Goal: Information Seeking & Learning: Learn about a topic

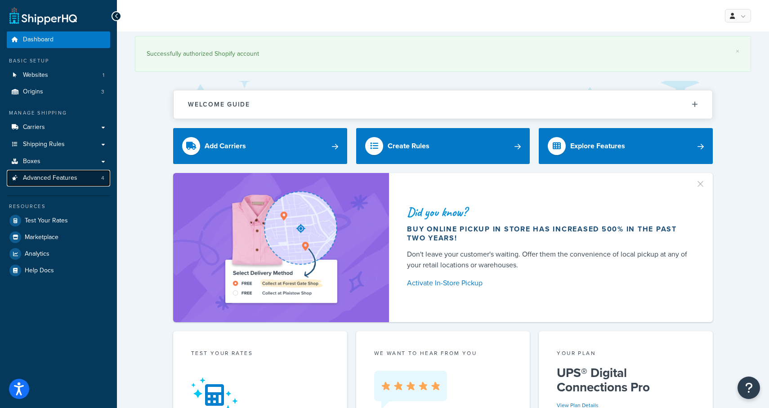
click at [72, 181] on span "Advanced Features" at bounding box center [50, 179] width 54 height 8
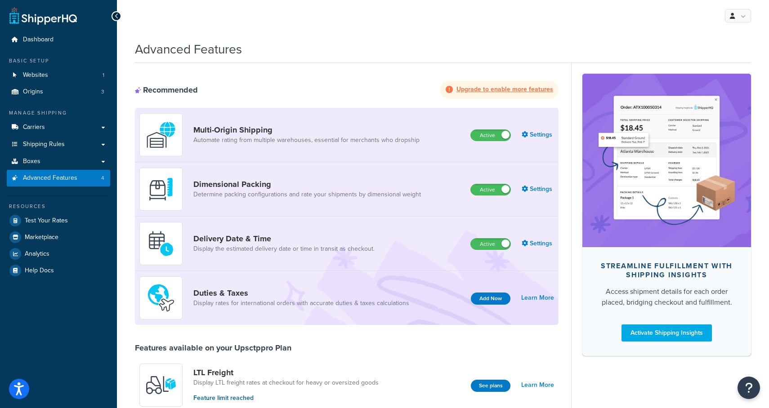
click at [453, 91] on icon at bounding box center [449, 89] width 7 height 7
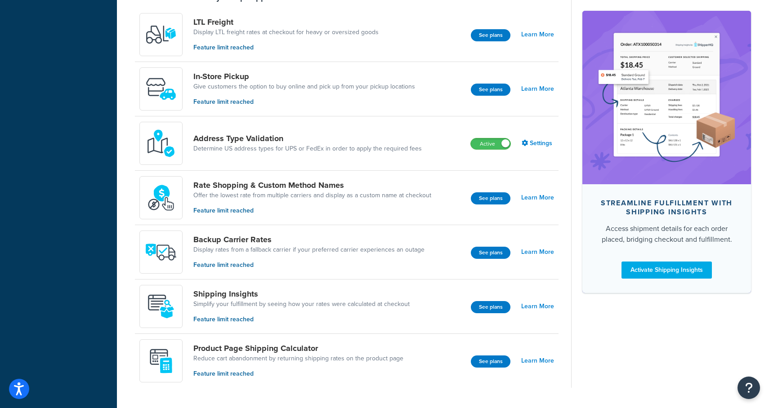
scroll to position [350, 0]
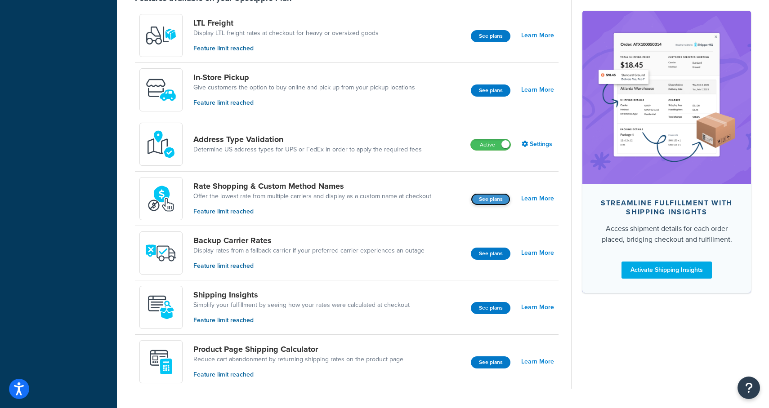
click at [482, 198] on button "See plans" at bounding box center [491, 199] width 40 height 12
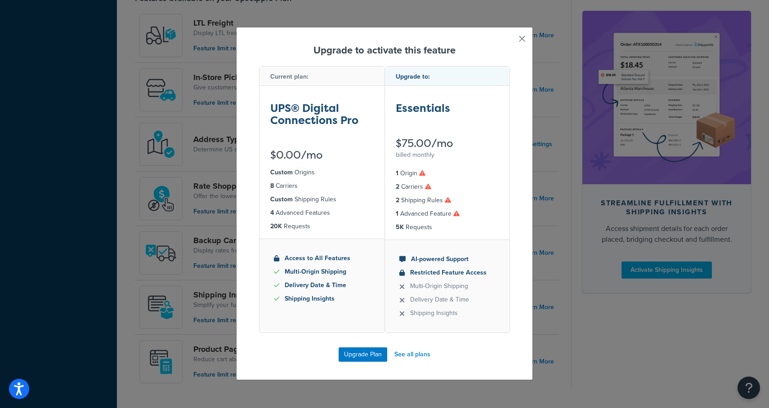
click at [510, 41] on button "button" at bounding box center [509, 42] width 2 height 2
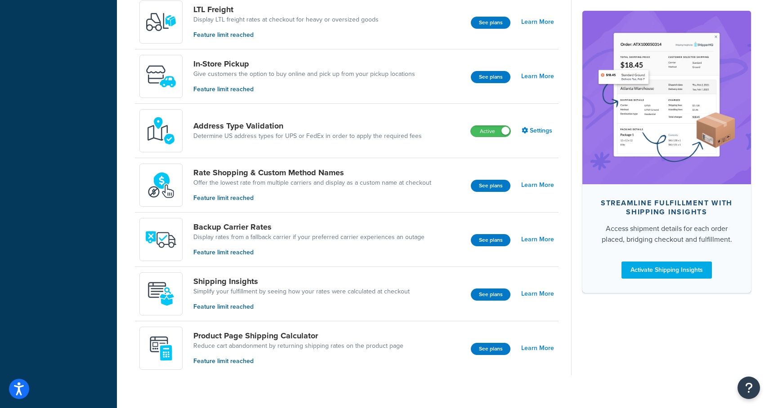
scroll to position [376, 0]
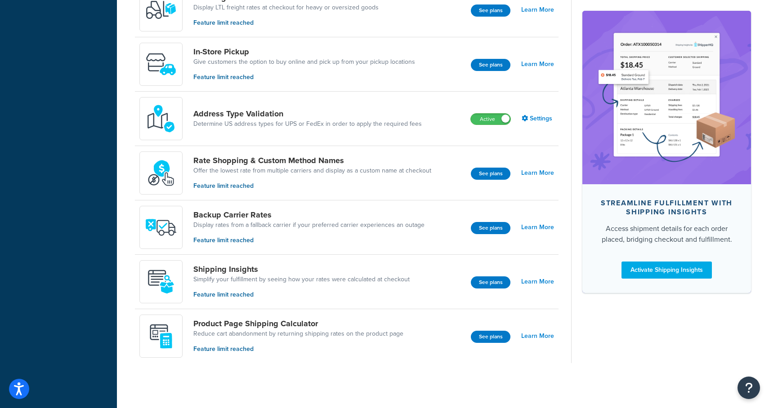
click at [248, 350] on p "Feature limit reached" at bounding box center [298, 350] width 210 height 10
click at [223, 350] on p "Feature limit reached" at bounding box center [298, 350] width 210 height 10
click at [541, 337] on link "Learn More" at bounding box center [537, 336] width 33 height 13
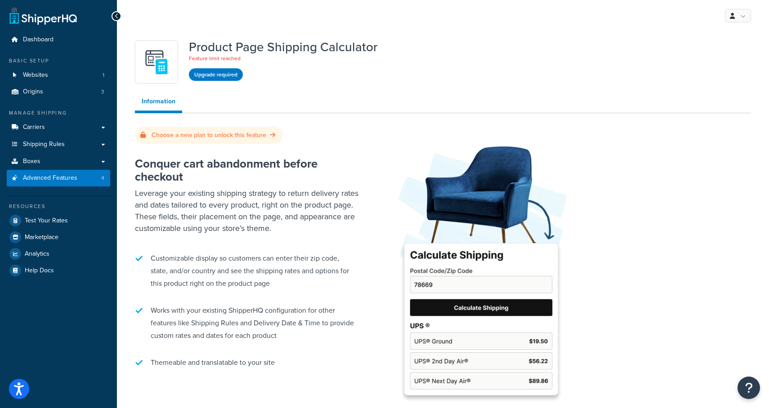
click at [158, 188] on p "Leverage your existing shipping strategy to return delivery rates and dates tai…" at bounding box center [247, 211] width 225 height 47
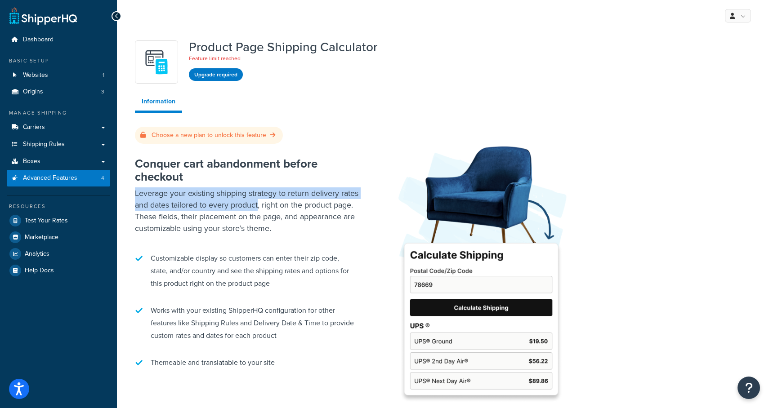
drag, startPoint x: 158, startPoint y: 179, endPoint x: 262, endPoint y: 190, distance: 105.0
click at [262, 190] on p "Leverage your existing shipping strategy to return delivery rates and dates tai…" at bounding box center [247, 211] width 225 height 47
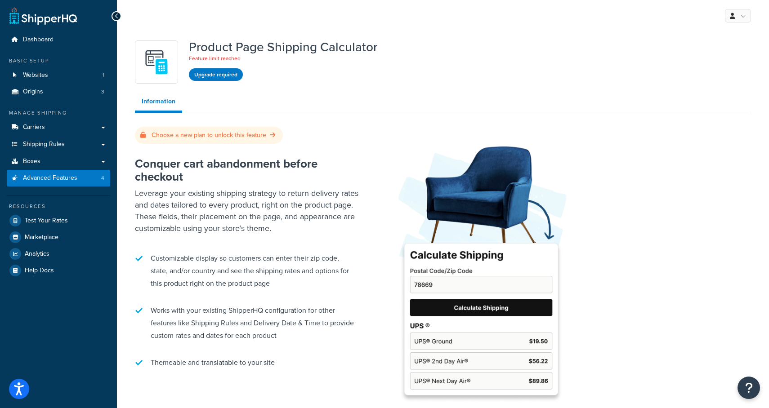
click at [237, 218] on p "Leverage your existing shipping strategy to return delivery rates and dates tai…" at bounding box center [247, 211] width 225 height 47
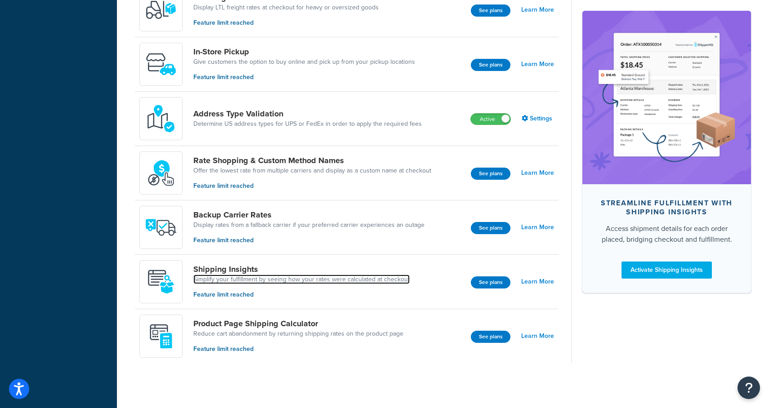
click at [337, 282] on link "Simplify your fulfillment by seeing how your rates were calculated at checkout" at bounding box center [301, 279] width 216 height 9
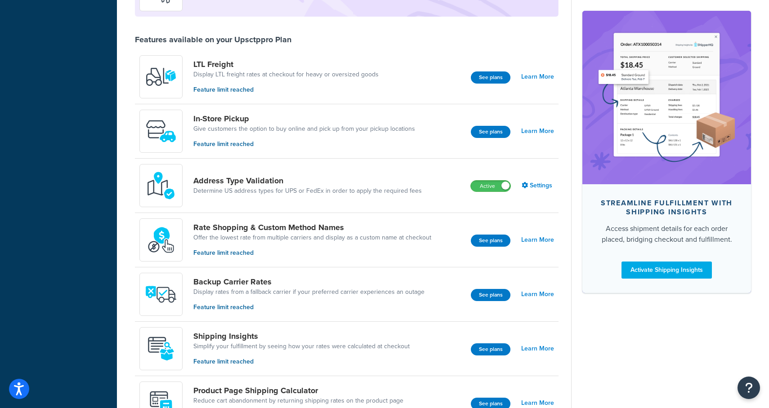
scroll to position [310, 0]
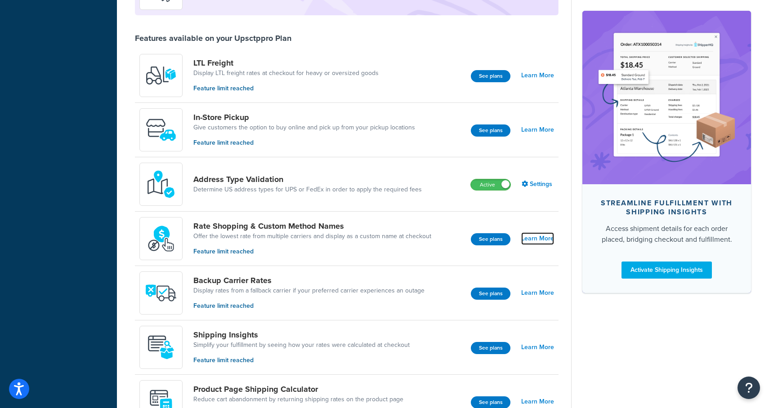
click at [536, 242] on link "Learn More" at bounding box center [537, 239] width 33 height 13
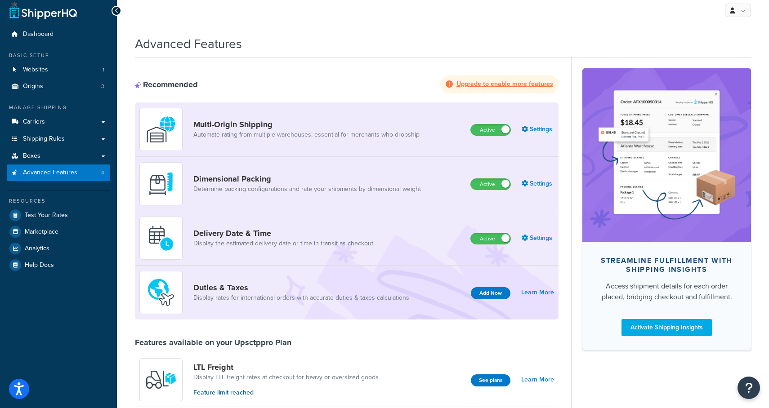
scroll to position [6, 0]
